Goal: Information Seeking & Learning: Understand process/instructions

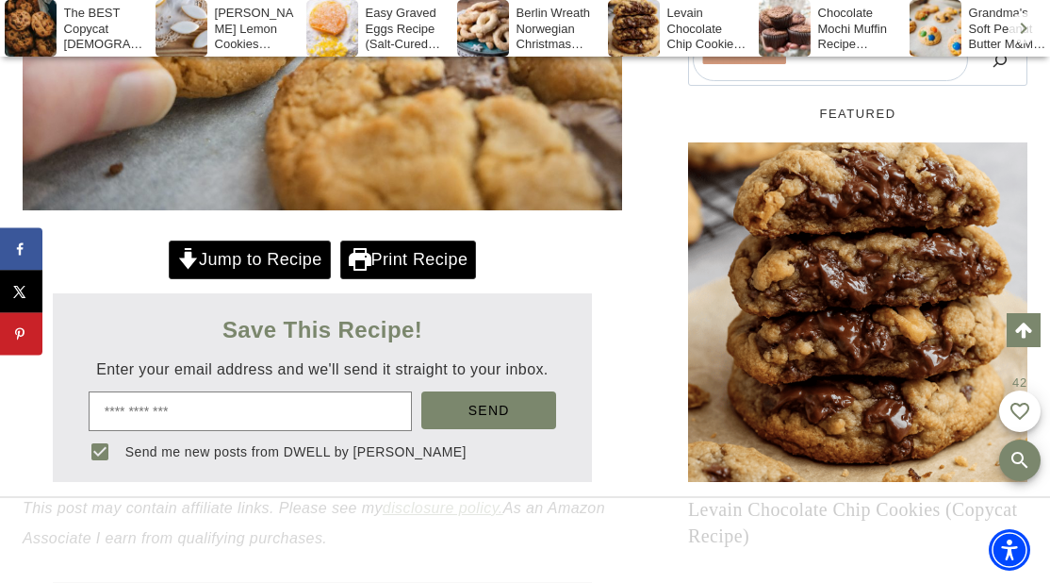
scroll to position [686, 0]
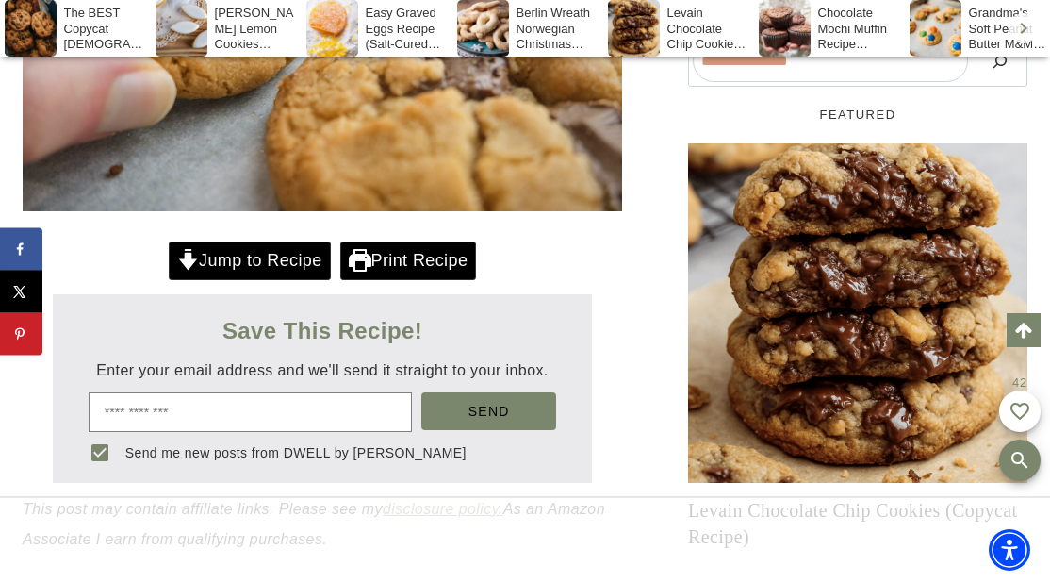
click at [273, 261] on link "Jump to Recipe" at bounding box center [250, 260] width 162 height 39
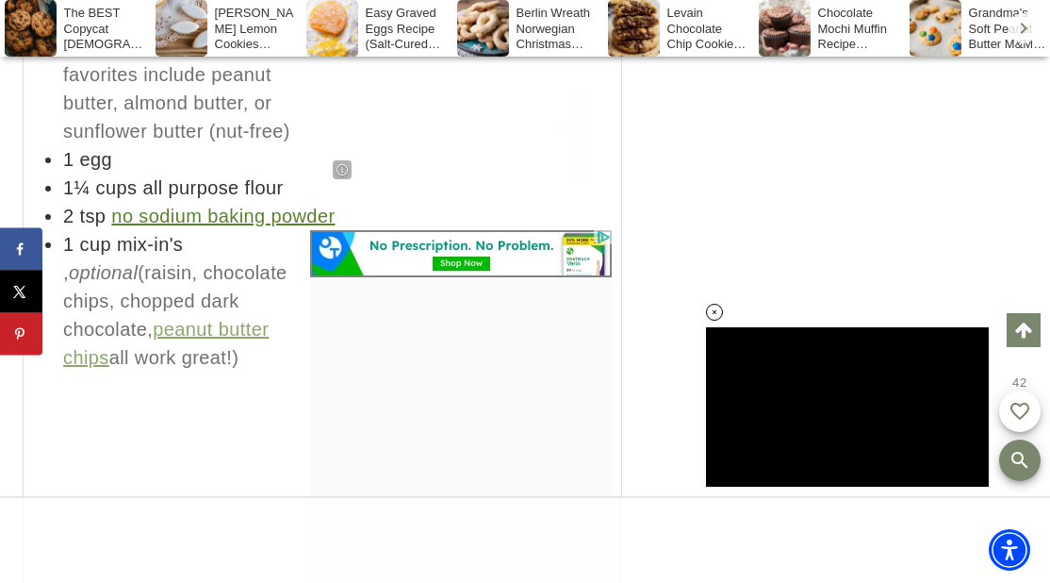
click at [509, 396] on div at bounding box center [461, 418] width 302 height 377
